Goal: Information Seeking & Learning: Learn about a topic

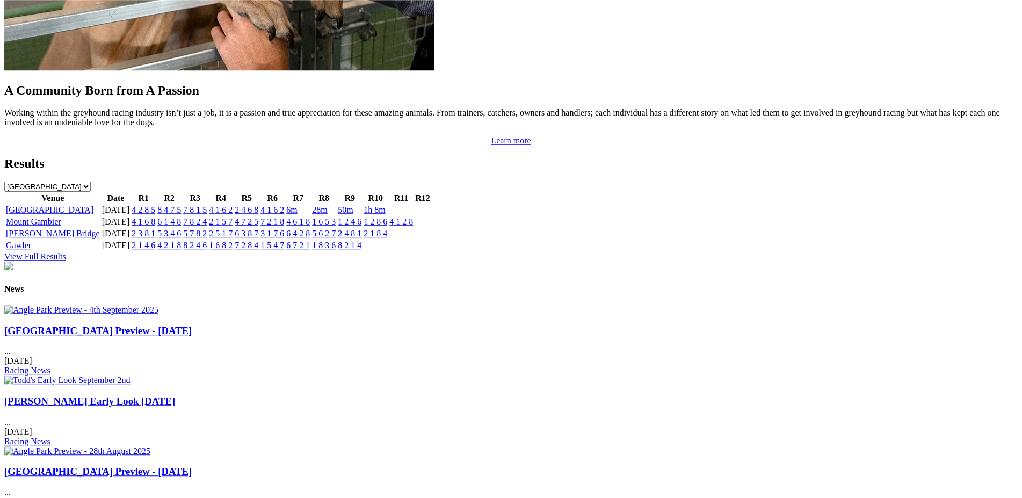
scroll to position [938, 0]
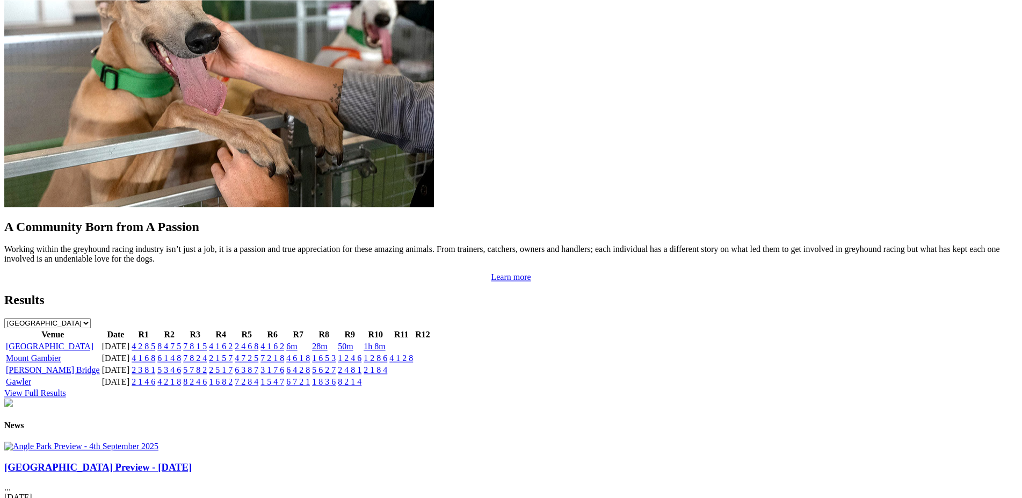
click at [155, 342] on link "4 2 8 5" at bounding box center [144, 346] width 24 height 9
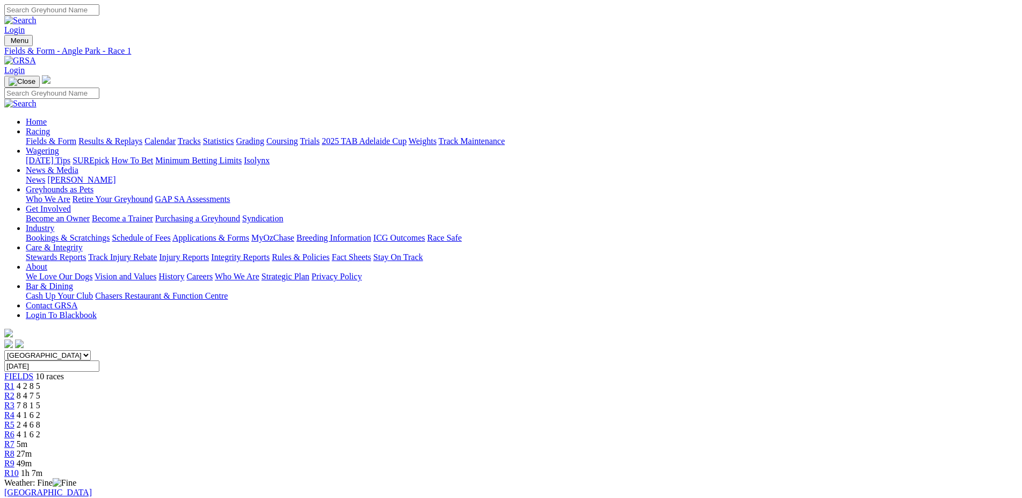
click at [14, 391] on span "R2" at bounding box center [9, 395] width 10 height 9
click at [14, 401] on span "R3" at bounding box center [9, 405] width 10 height 9
click at [14, 410] on span "R4" at bounding box center [9, 414] width 10 height 9
click at [14, 420] on span "R5" at bounding box center [9, 424] width 10 height 9
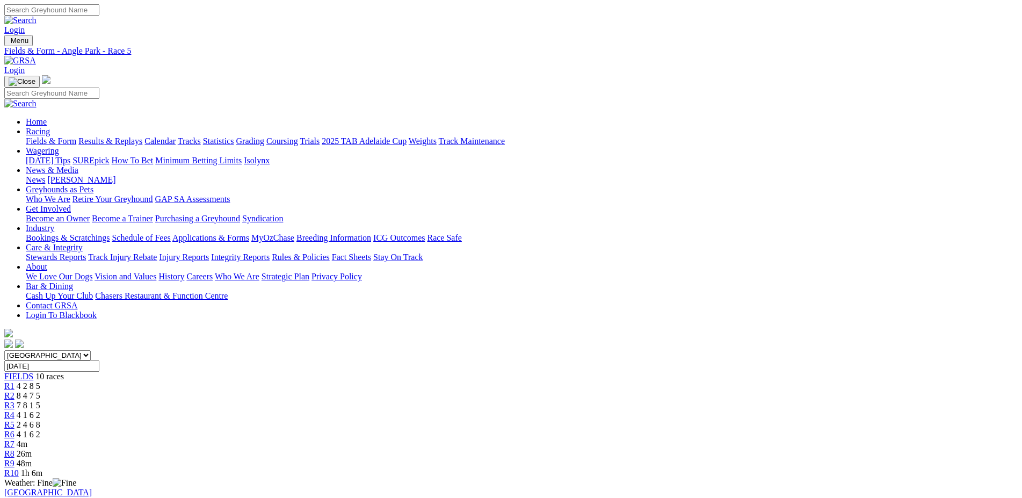
click at [14, 430] on span "R6" at bounding box center [9, 434] width 10 height 9
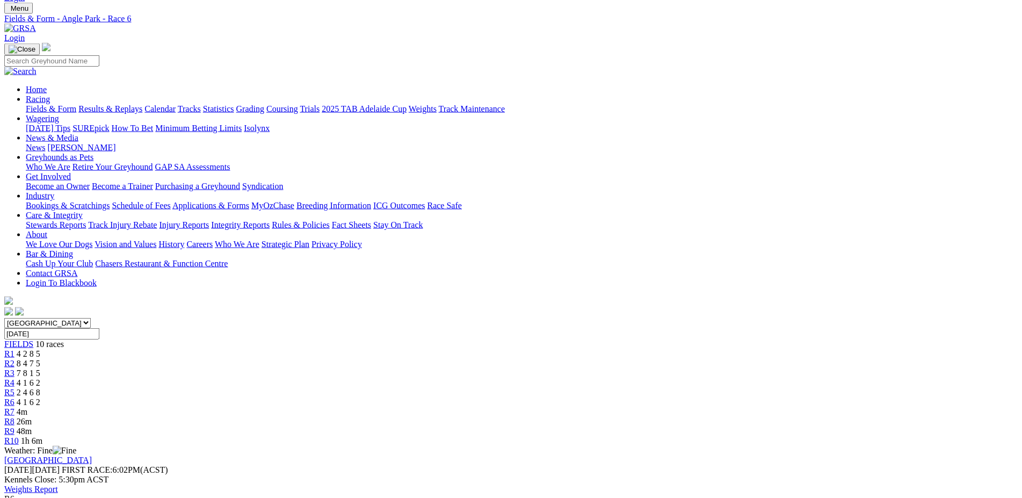
scroll to position [55, 0]
